Goal: Information Seeking & Learning: Learn about a topic

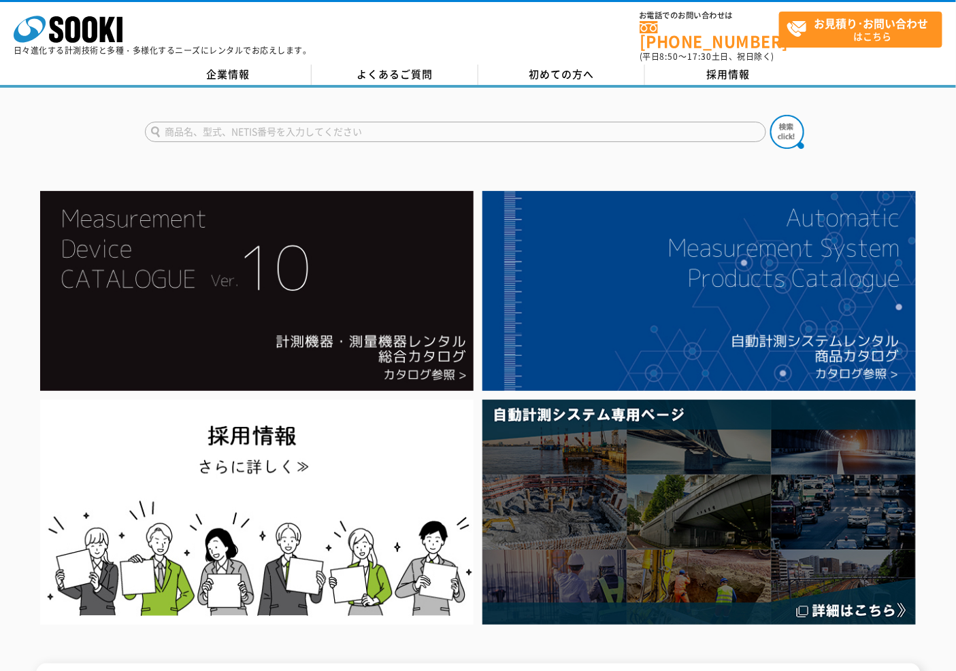
click at [318, 122] on input "text" at bounding box center [455, 132] width 621 height 20
type input "あ"
click at [325, 122] on input "あ" at bounding box center [455, 132] width 621 height 20
type input "膜厚"
click at [770, 115] on button at bounding box center [787, 132] width 34 height 34
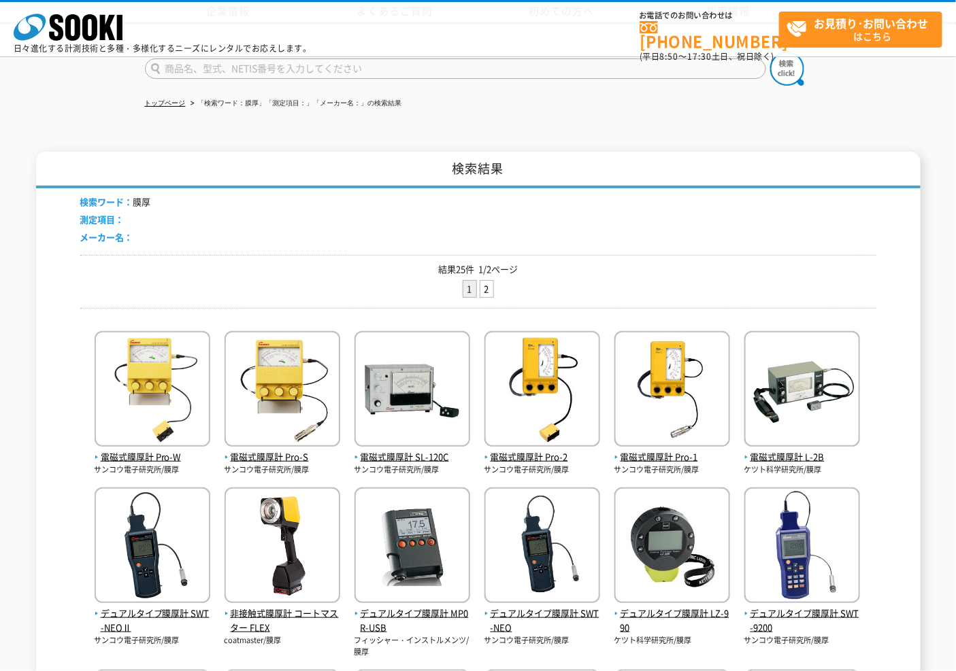
scroll to position [227, 0]
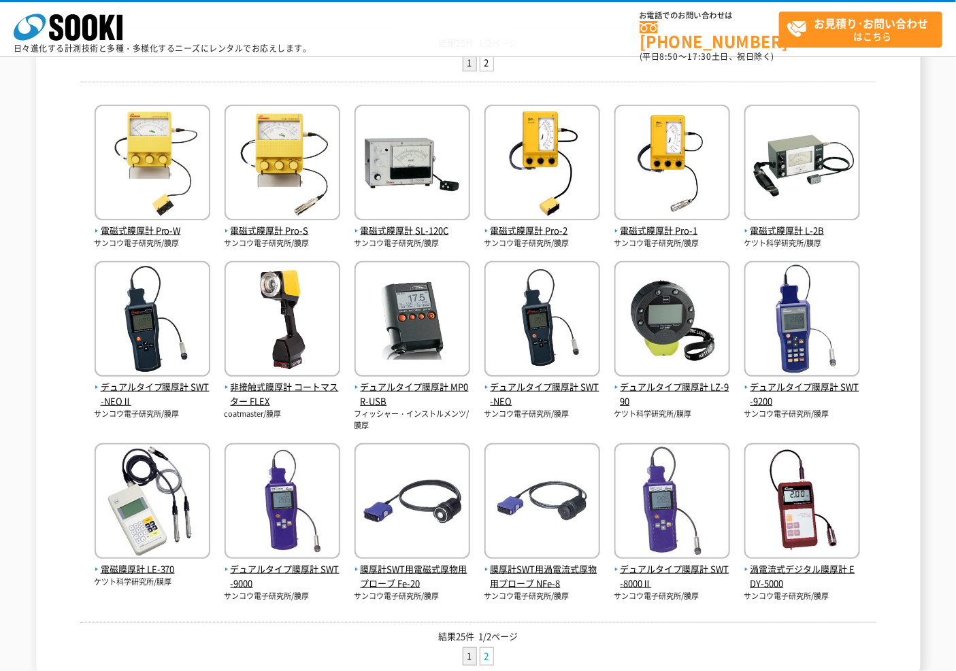
click at [484, 648] on link "2" at bounding box center [486, 656] width 13 height 17
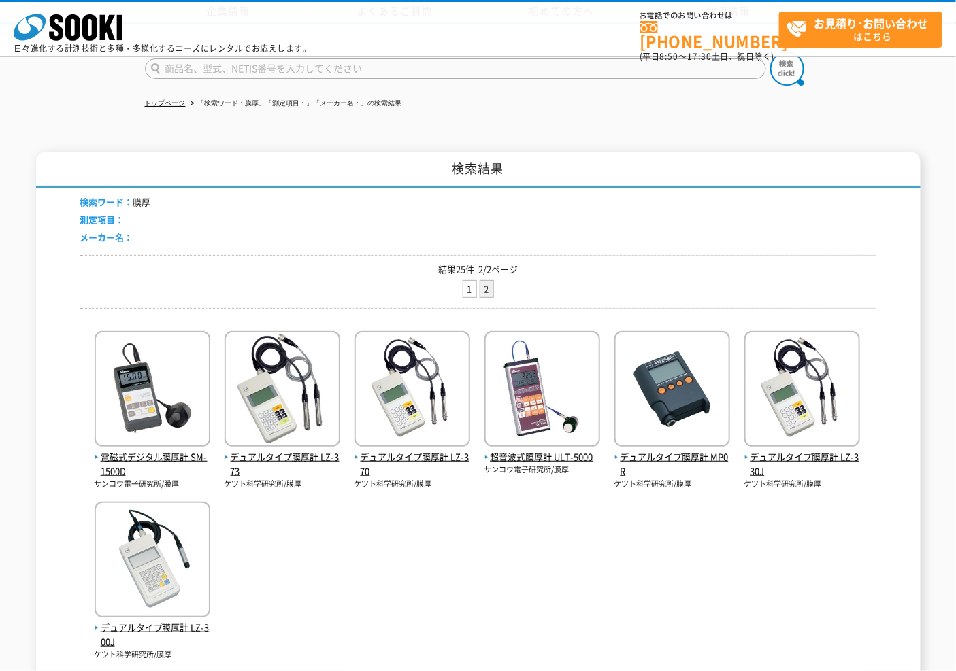
scroll to position [151, 0]
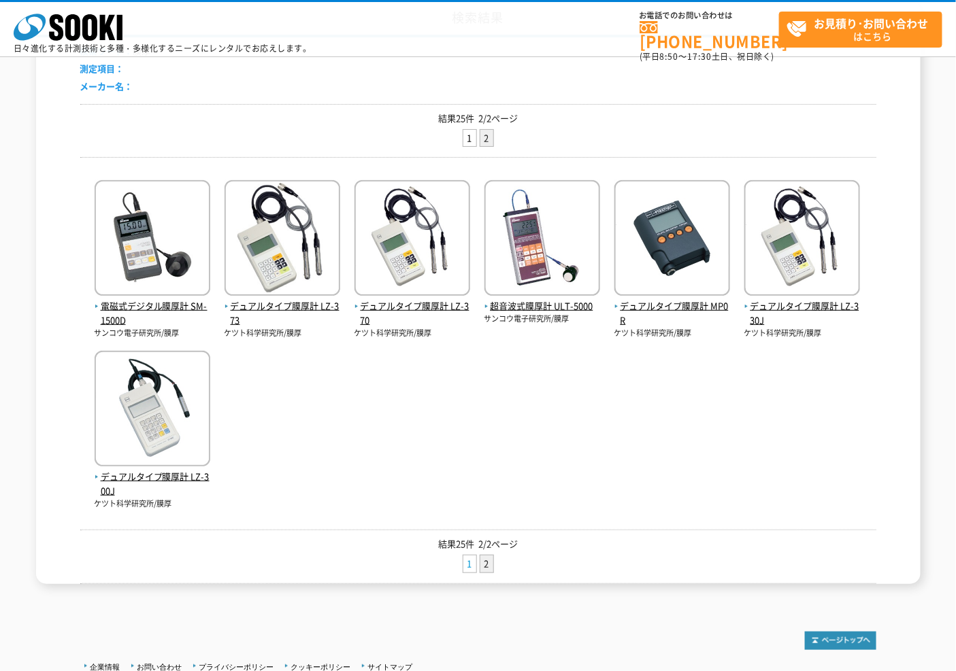
click at [468, 567] on link "1" at bounding box center [469, 564] width 13 height 17
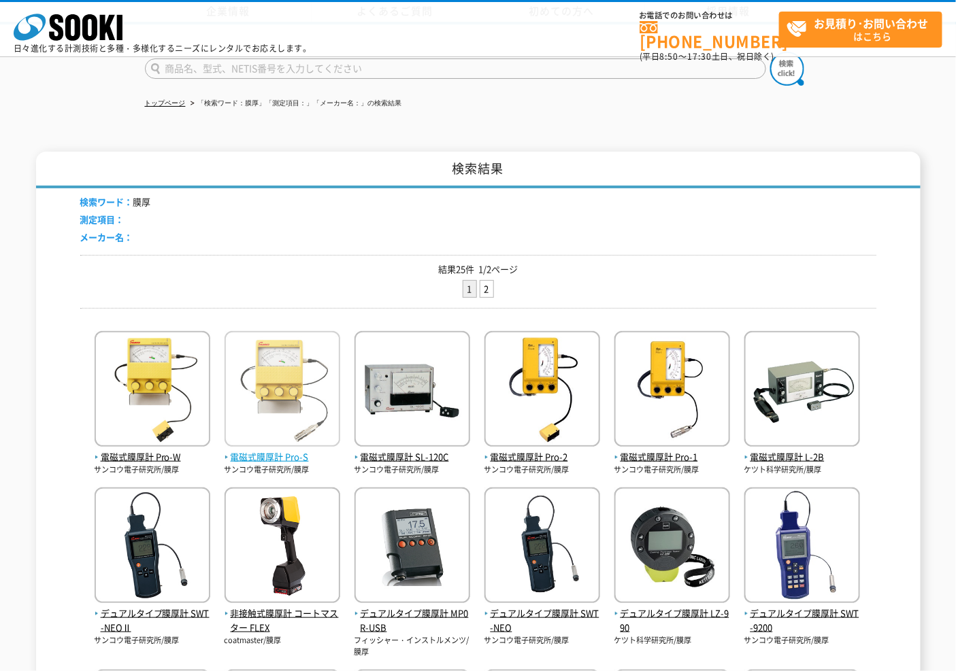
scroll to position [151, 0]
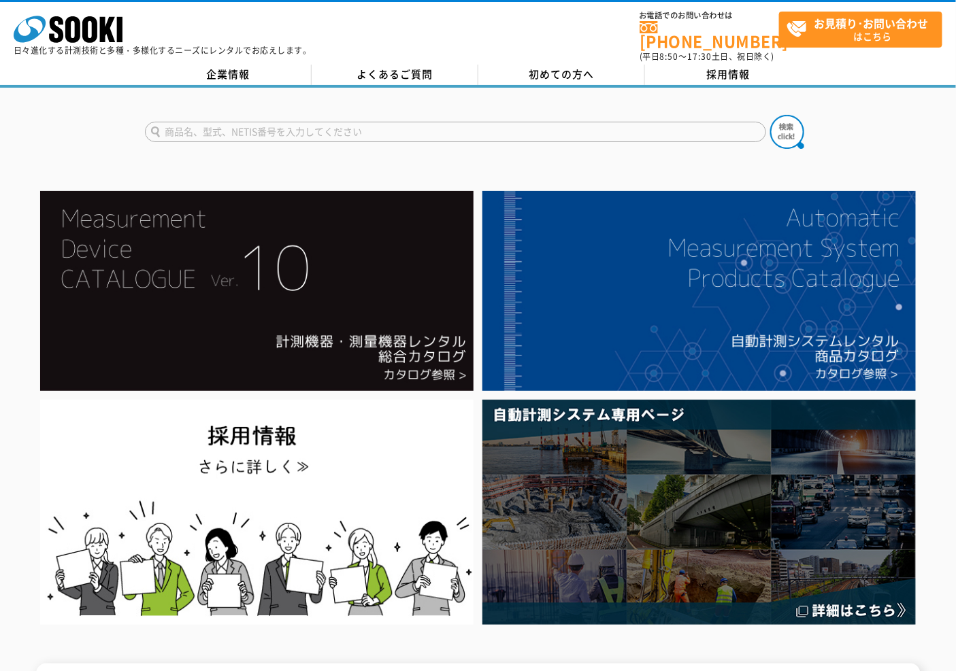
click at [295, 127] on input "text" at bounding box center [455, 132] width 621 height 20
type input "膜"
type input "あ"
type input "膜厚"
click at [770, 115] on button at bounding box center [787, 132] width 34 height 34
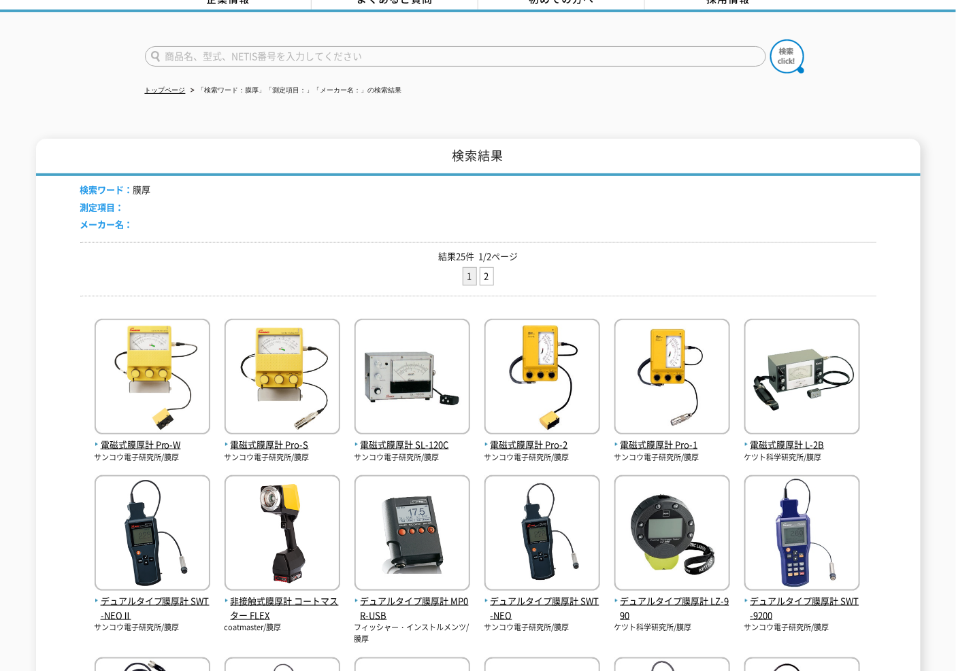
scroll to position [227, 0]
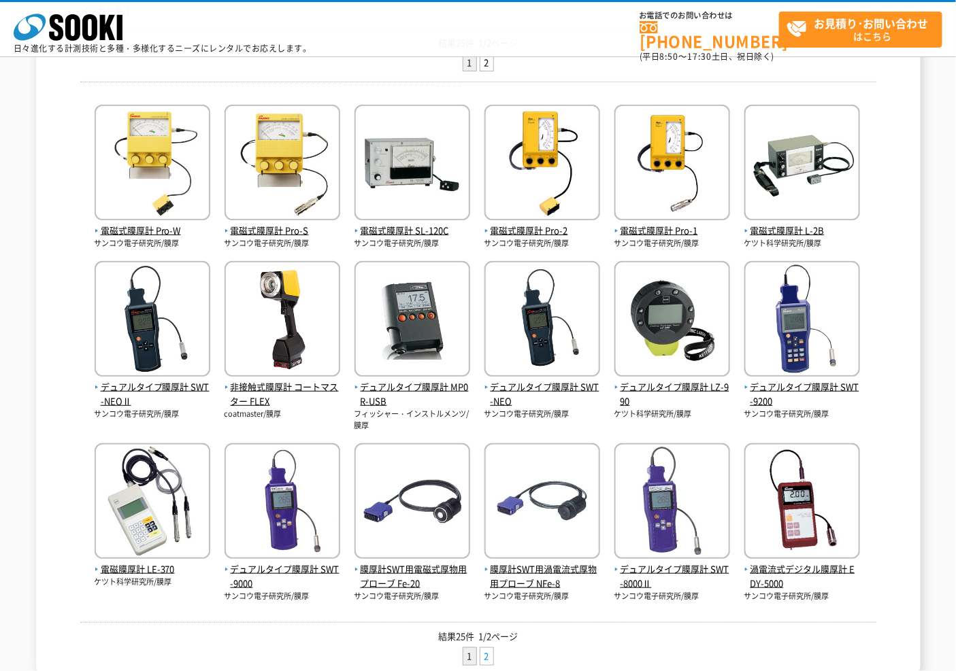
click at [485, 656] on link "2" at bounding box center [486, 656] width 13 height 17
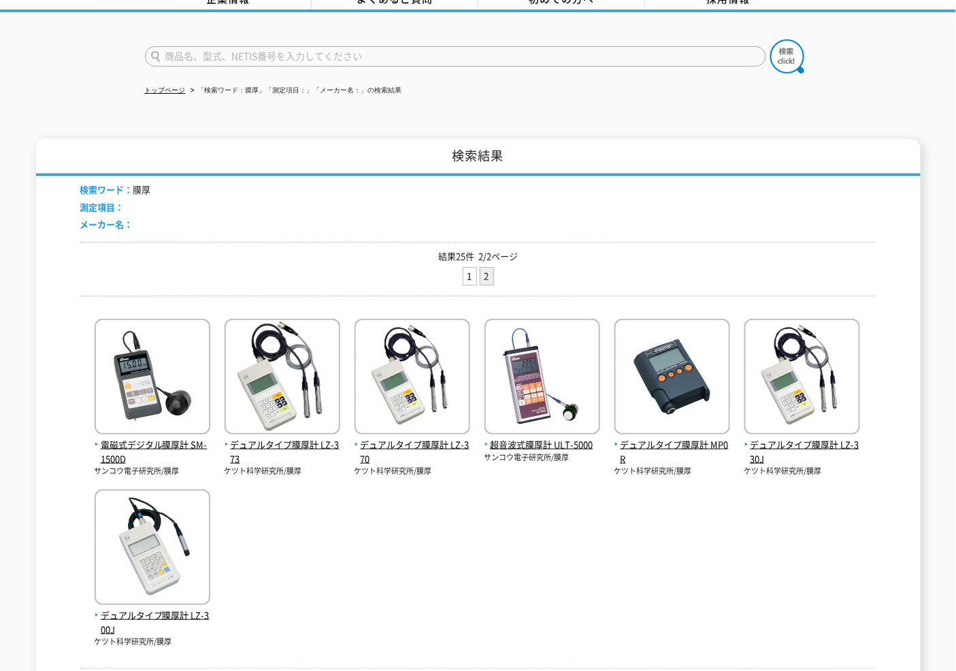
click at [556, 531] on div "電磁式デジタル膜厚計 SM-1500D サンコウ電子研究所/膜厚 デュアルタイプ膜厚計 LZ-373 ケツト科学研究所/膜厚" at bounding box center [478, 477] width 796 height 341
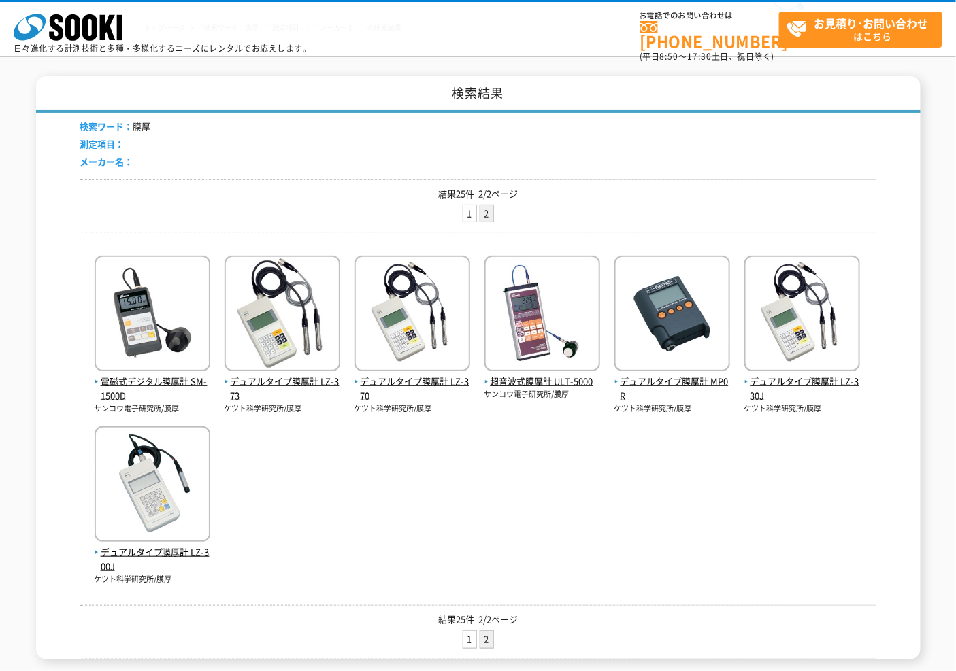
scroll to position [227, 0]
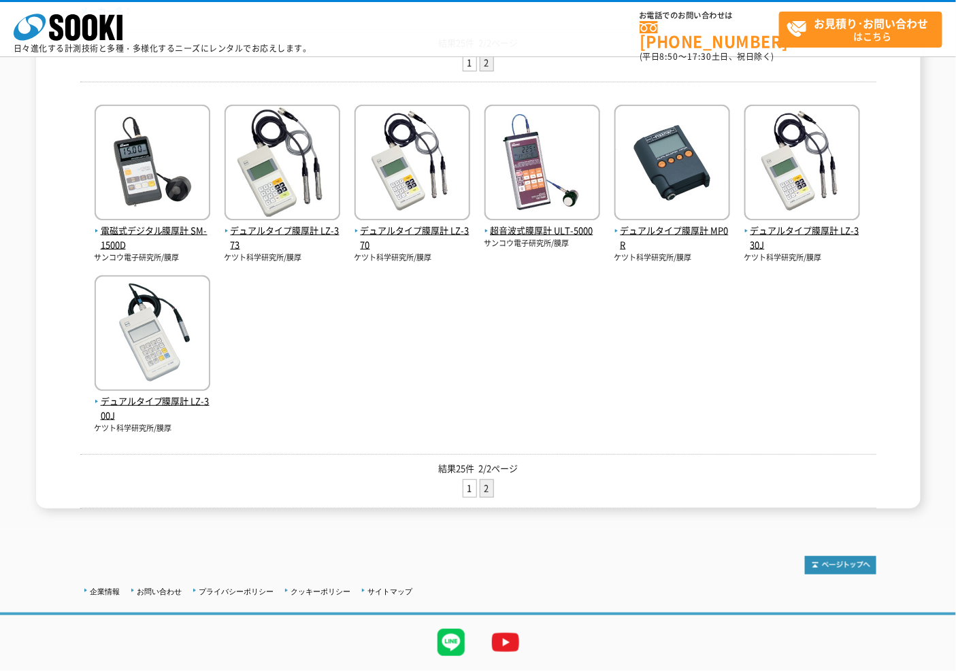
click at [338, 390] on div "電磁式デジタル膜厚計 SM-1500D サンコウ電子研究所/膜厚 デュアルタイプ膜厚計 LZ-373 ケツト科学研究所/膜厚" at bounding box center [478, 263] width 796 height 341
click at [464, 488] on link "1" at bounding box center [469, 488] width 13 height 17
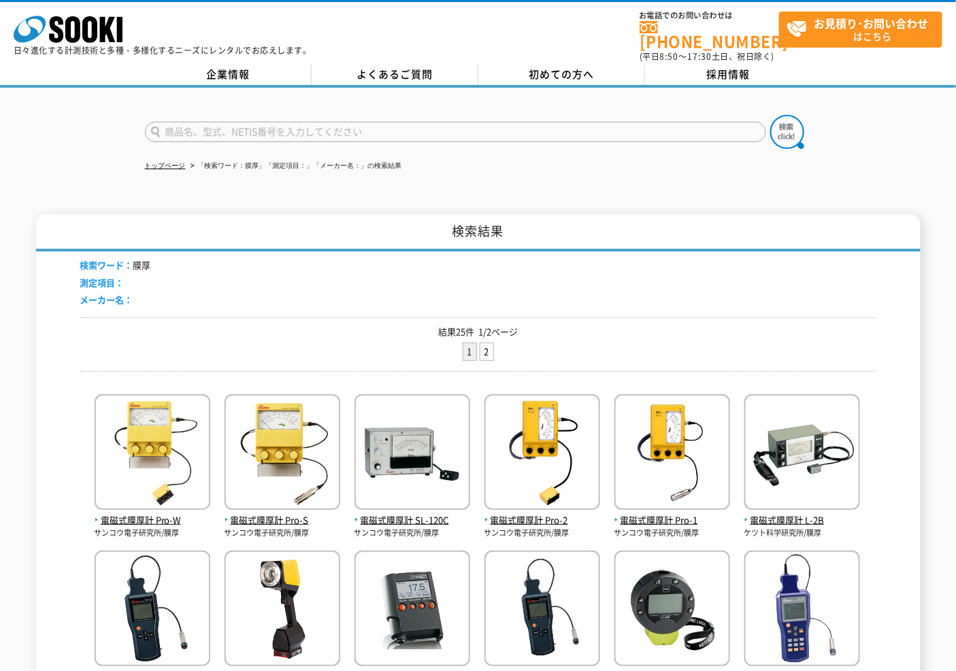
click at [291, 115] on form at bounding box center [478, 134] width 667 height 38
click at [297, 130] on input "text" at bounding box center [455, 132] width 621 height 20
type input "SWT"
click at [778, 125] on img at bounding box center [787, 132] width 34 height 34
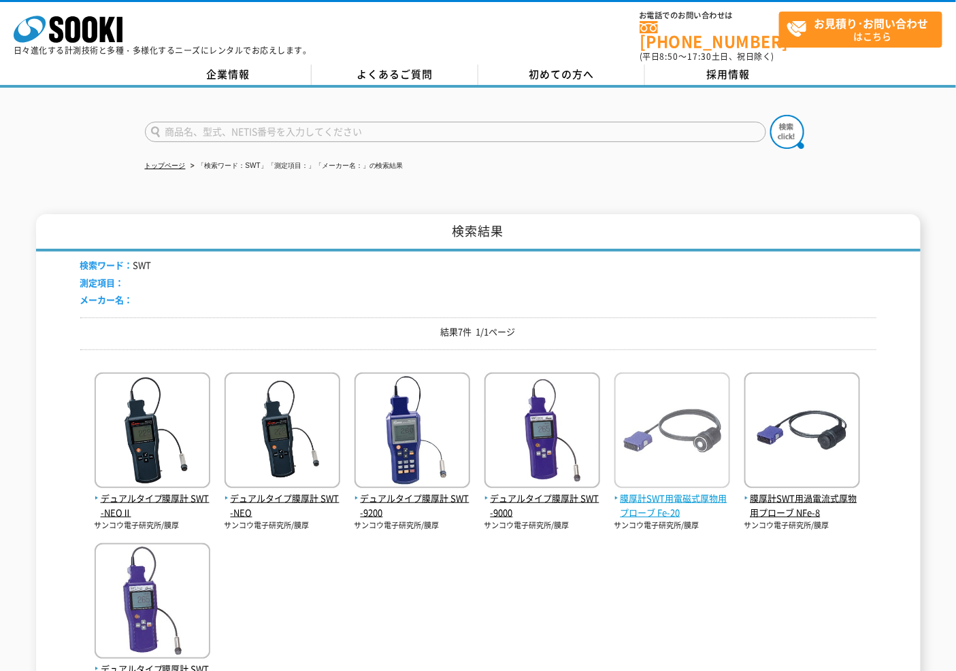
scroll to position [76, 0]
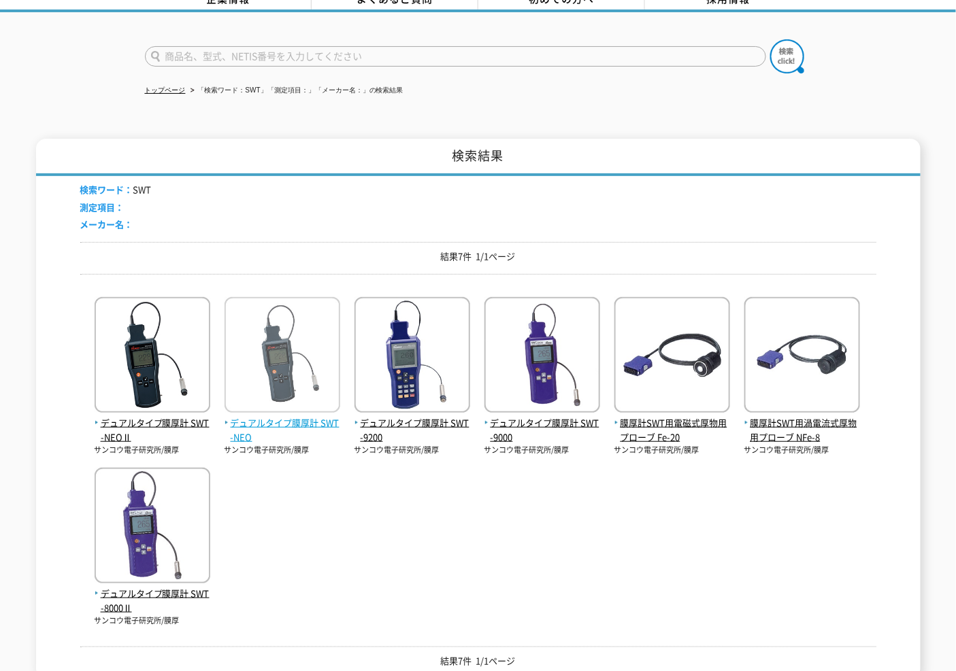
click at [271, 380] on img at bounding box center [282, 356] width 116 height 119
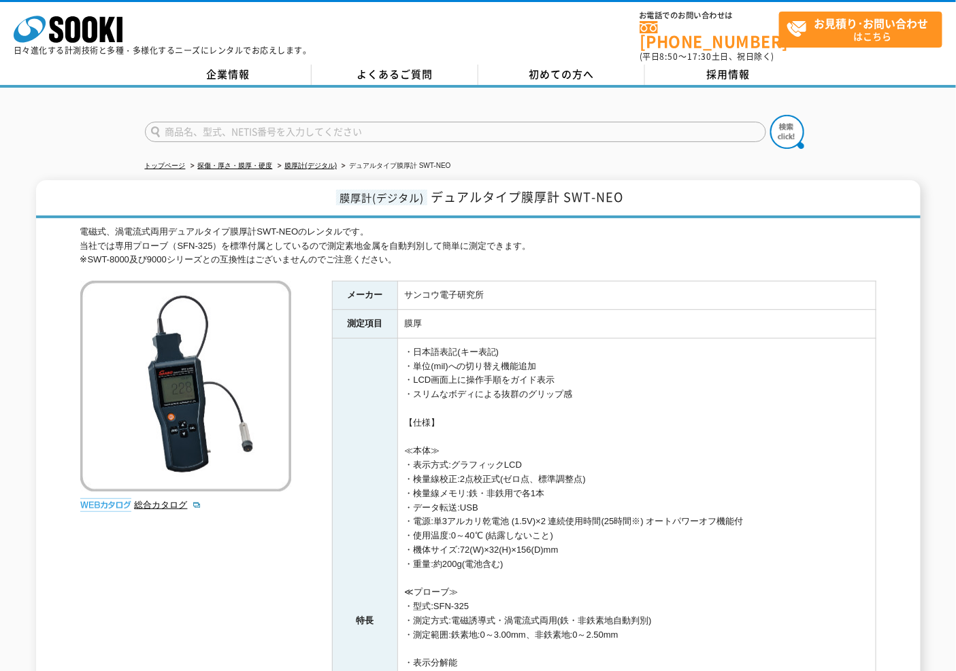
click at [590, 407] on td "・日本語表記(キー表記) ・単位(mil)への切り替え機能追加 ・LCD画面上に操作手順をガイド表示 ・スリムなボディによる抜群のグリップ感 【仕様】 ≪本体…" at bounding box center [636, 621] width 478 height 566
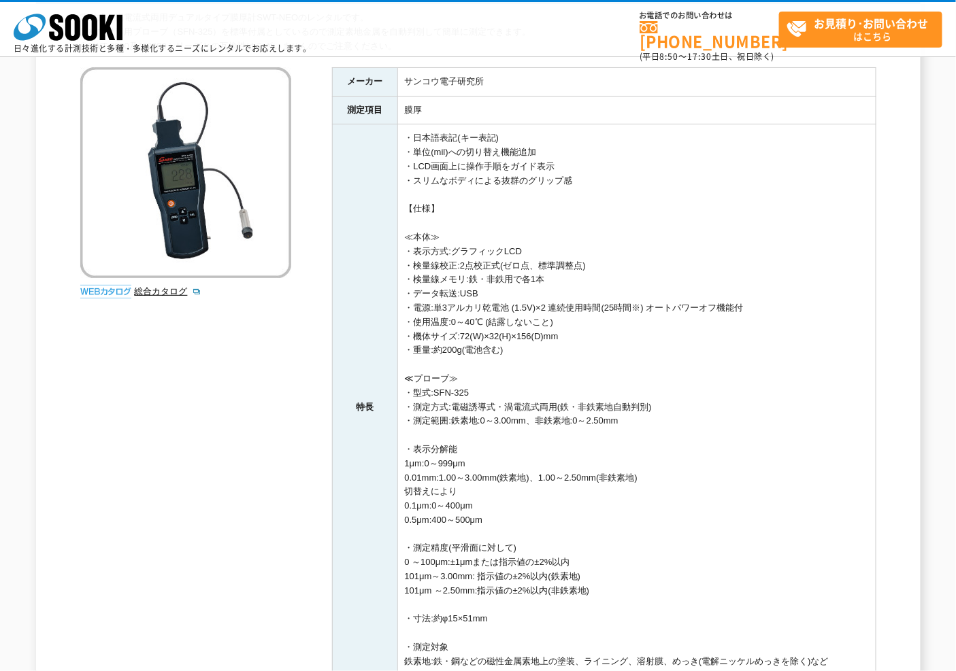
drag, startPoint x: 415, startPoint y: 242, endPoint x: 565, endPoint y: 322, distance: 169.5
click at [565, 322] on td "・日本語表記(キー表記) ・単位(mil)への切り替え機能追加 ・LCD画面上に操作手順をガイド表示 ・スリムなボディによる抜群のグリップ感 【仕様】 ≪本体…" at bounding box center [636, 407] width 478 height 566
click at [620, 366] on td "・日本語表記(キー表記) ・単位(mil)への切り替え機能追加 ・LCD画面上に操作手順をガイド表示 ・スリムなボディによる抜群のグリップ感 【仕様】 ≪本体…" at bounding box center [636, 407] width 478 height 566
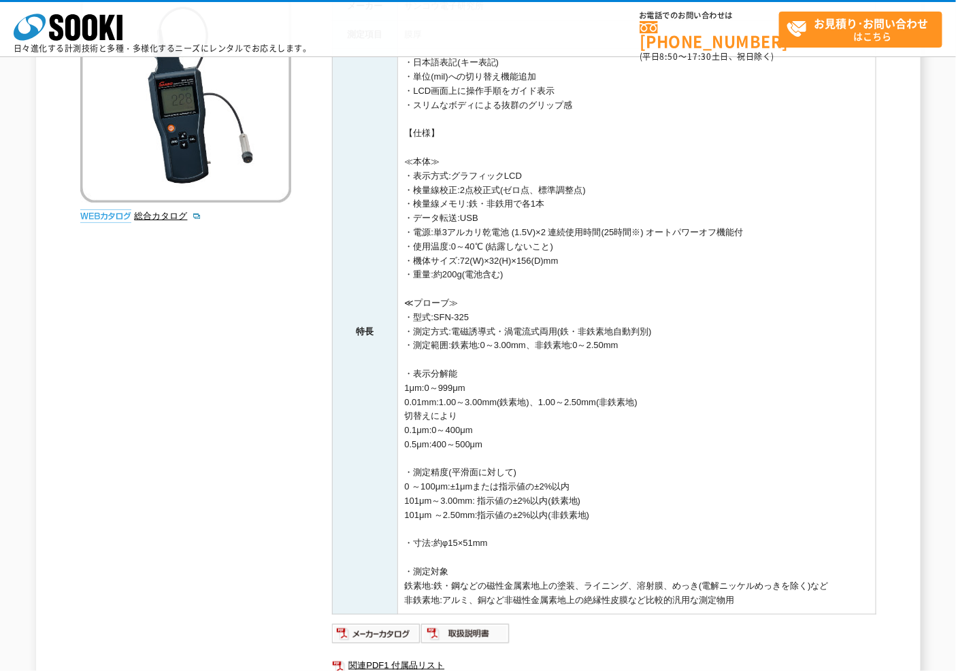
drag, startPoint x: 409, startPoint y: 389, endPoint x: 472, endPoint y: 389, distance: 62.6
click at [472, 389] on td "・日本語表記(キー表記) ・単位(mil)への切り替え機能追加 ・LCD画面上に操作手順をガイド表示 ・スリムなボディによる抜群のグリップ感 【仕様】 ≪本体…" at bounding box center [636, 332] width 478 height 566
click at [478, 390] on td "・日本語表記(キー表記) ・単位(mil)への切り替え機能追加 ・LCD画面上に操作手順をガイド表示 ・スリムなボディによる抜群のグリップ感 【仕様】 ≪本体…" at bounding box center [636, 332] width 478 height 566
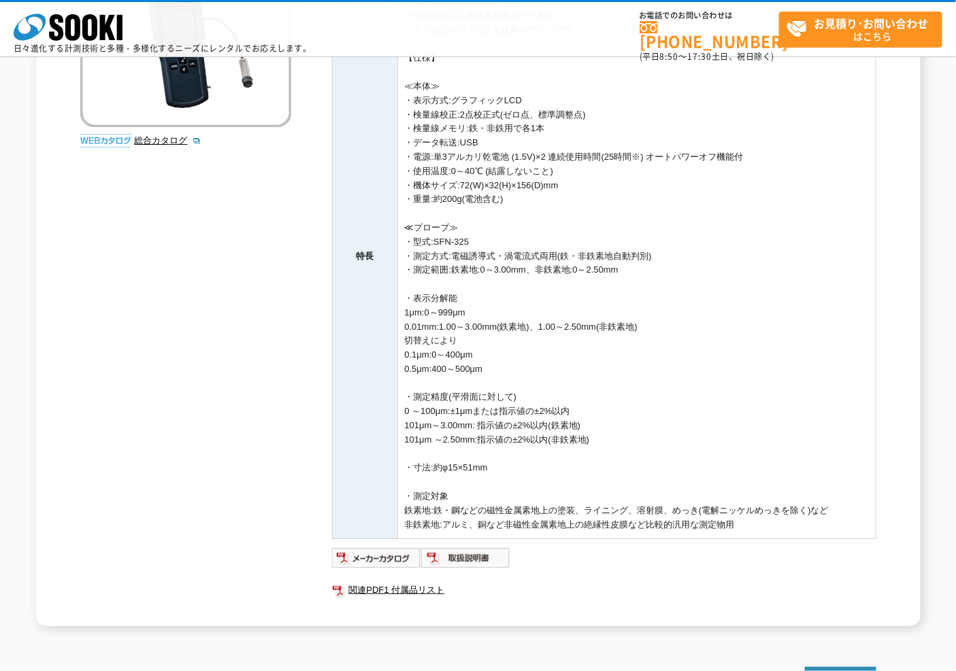
drag, startPoint x: 432, startPoint y: 507, endPoint x: 835, endPoint y: 511, distance: 402.7
click at [835, 511] on td "・日本語表記(キー表記) ・単位(mil)への切り替え機能追加 ・LCD画面上に操作手順をガイド表示 ・スリムなボディによる抜群のグリップ感 【仕様】 ≪本体…" at bounding box center [636, 256] width 478 height 566
click at [780, 512] on td "・日本語表記(キー表記) ・単位(mil)への切り替え機能追加 ・LCD画面上に操作手順をガイド表示 ・スリムなボディによる抜群のグリップ感 【仕様】 ≪本体…" at bounding box center [636, 256] width 478 height 566
click at [565, 554] on ul at bounding box center [604, 559] width 544 height 22
